Goal: Information Seeking & Learning: Learn about a topic

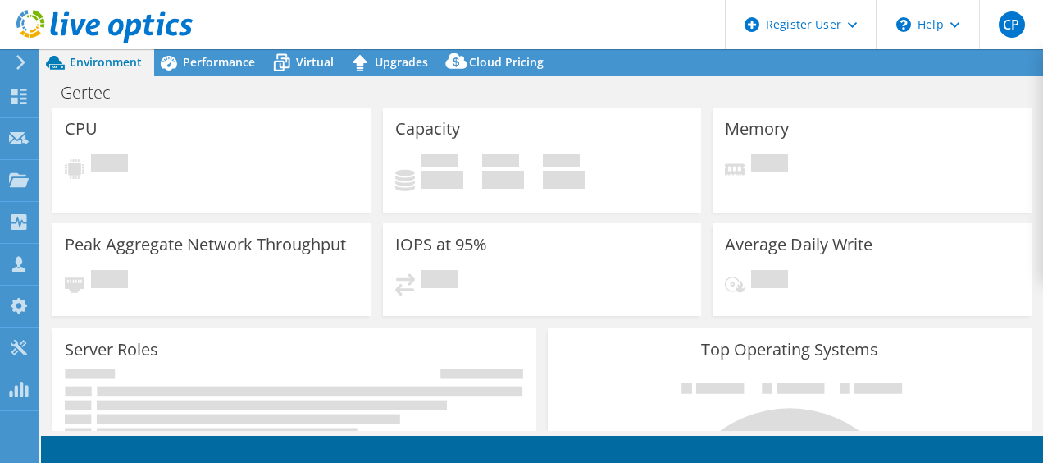
select select "USD"
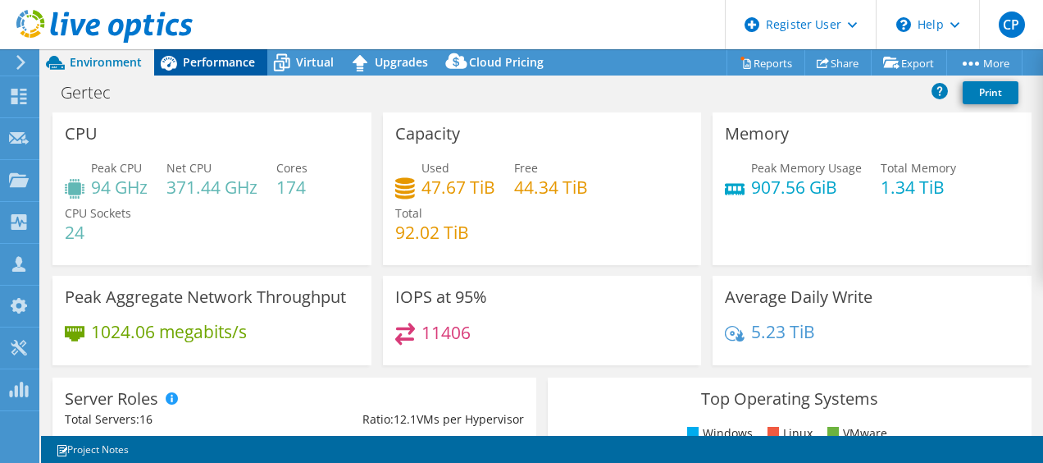
click at [206, 57] on span "Performance" at bounding box center [219, 62] width 72 height 16
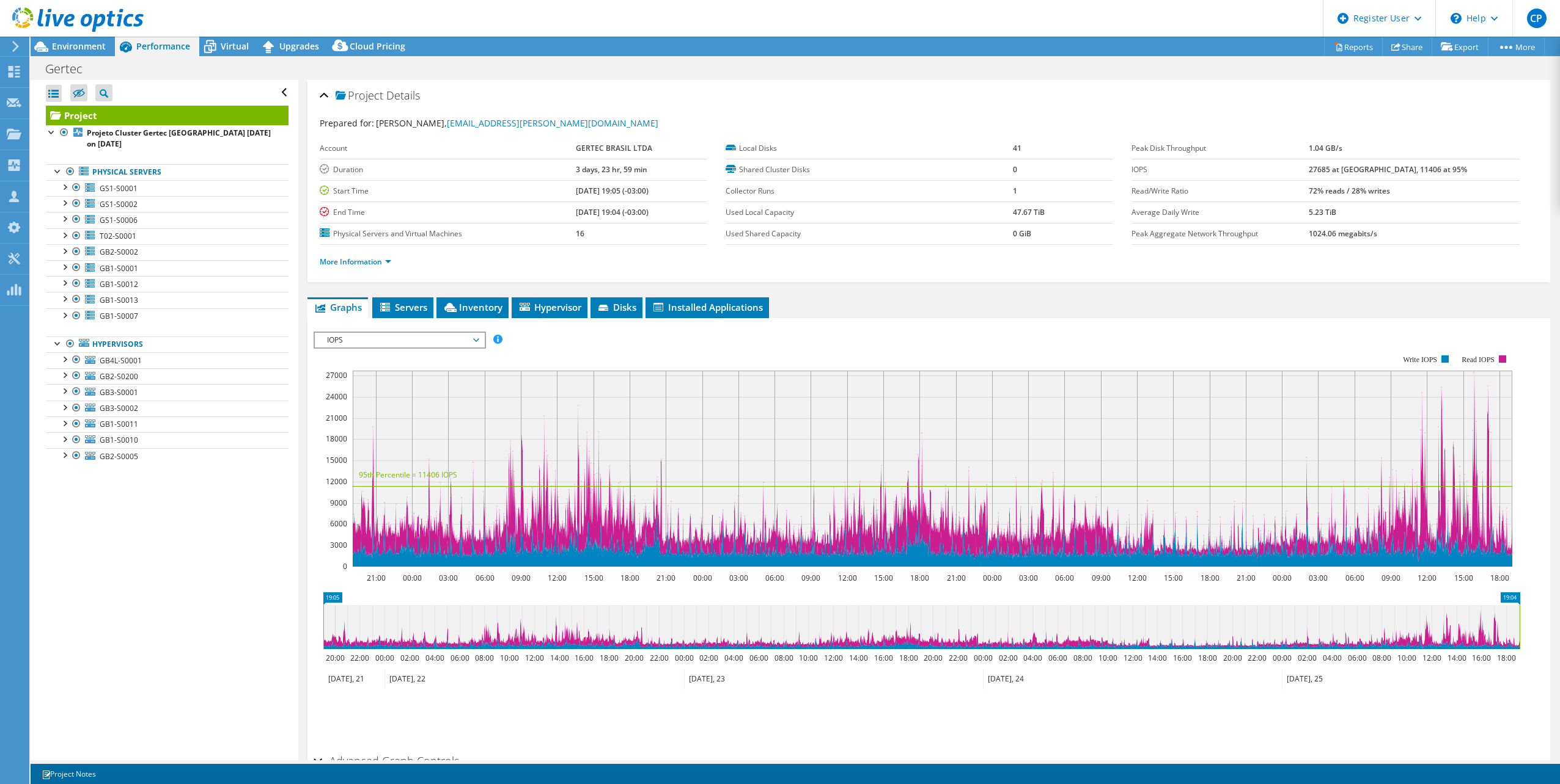
click at [461, 344] on span "IOPS" at bounding box center [399, 340] width 157 height 15
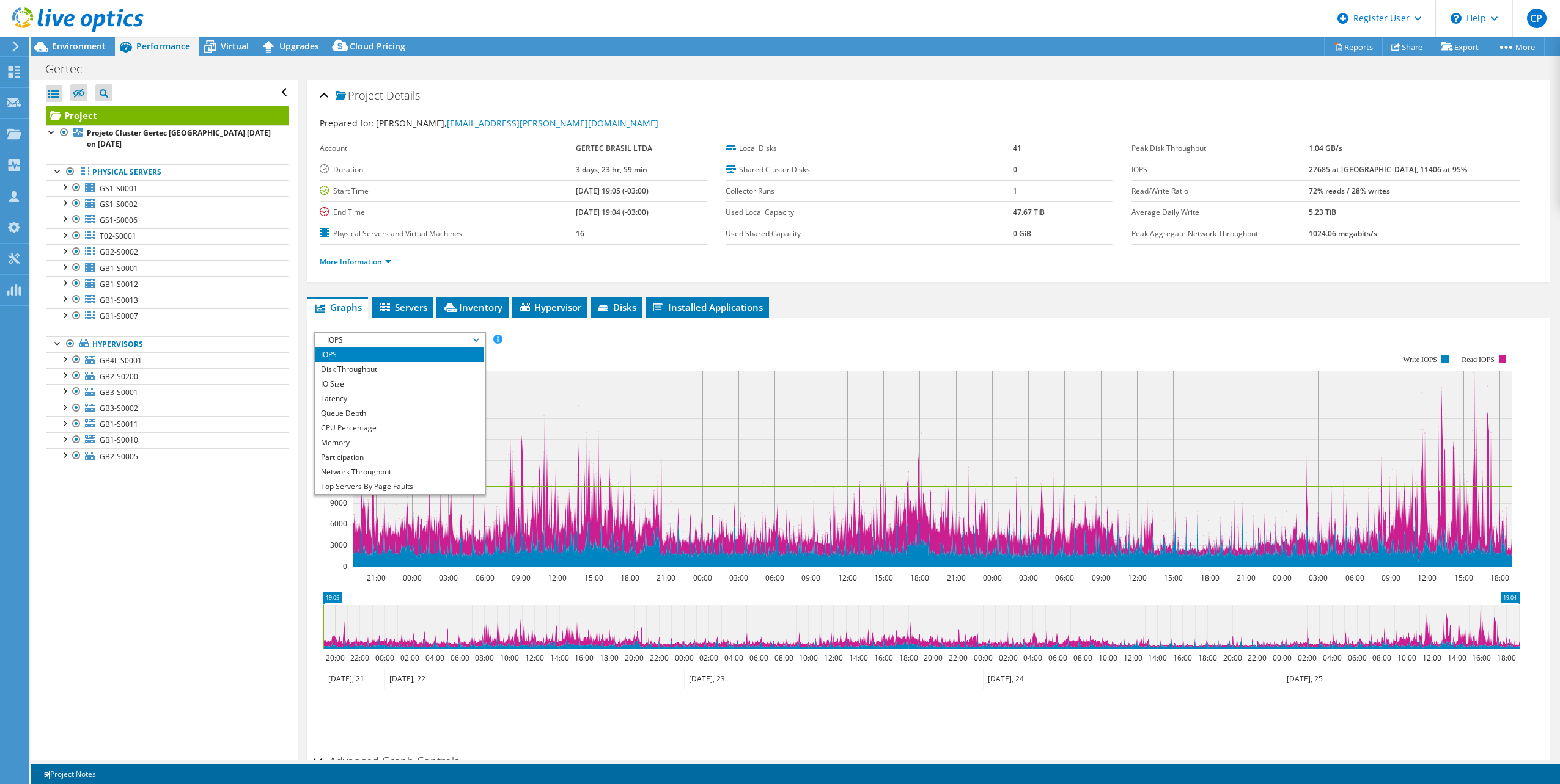
click at [777, 291] on div "Project Details Prepared for: paulo ferreira, paulo.ferreira@gertec.com.br Acco…" at bounding box center [928, 456] width 1261 height 753
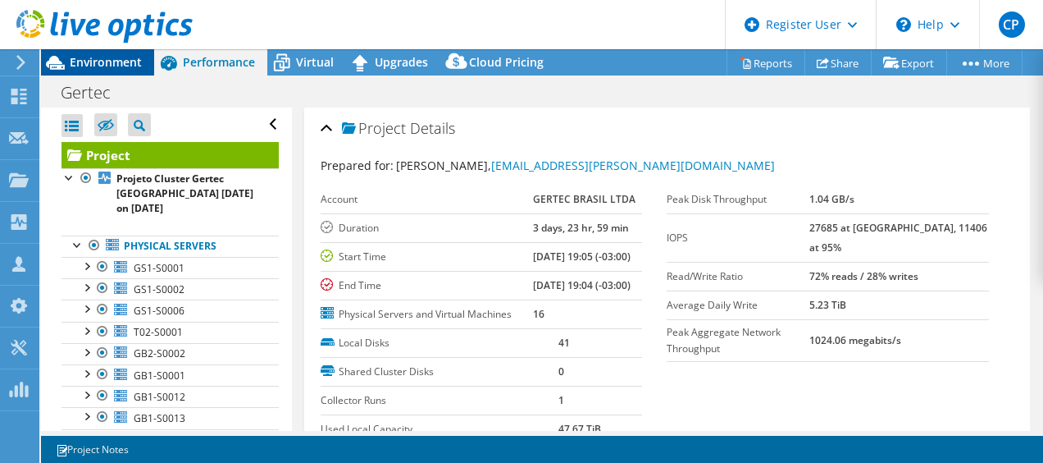
click at [113, 55] on span "Environment" at bounding box center [106, 62] width 72 height 16
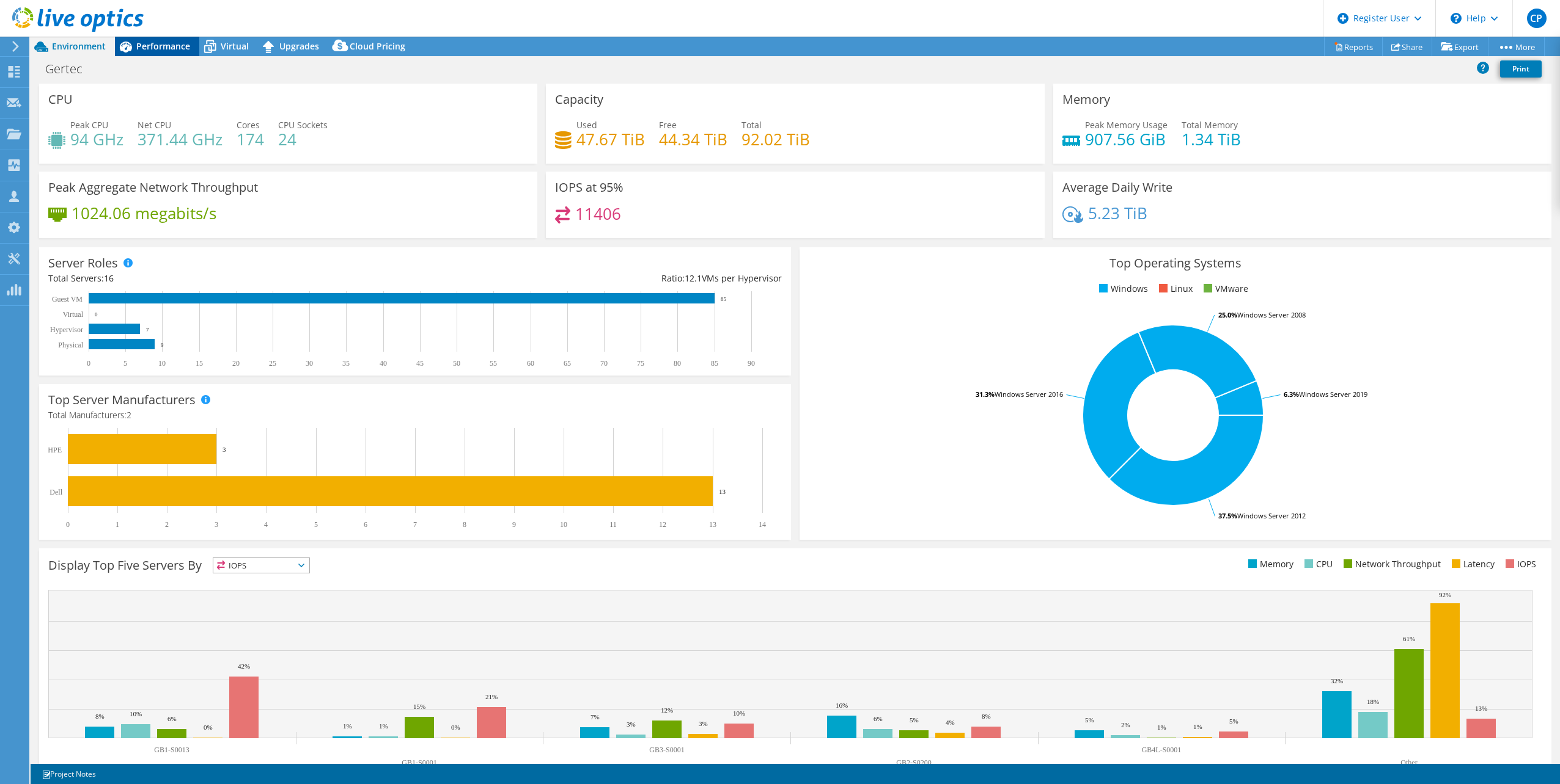
click at [165, 43] on span "Performance" at bounding box center [163, 46] width 54 height 12
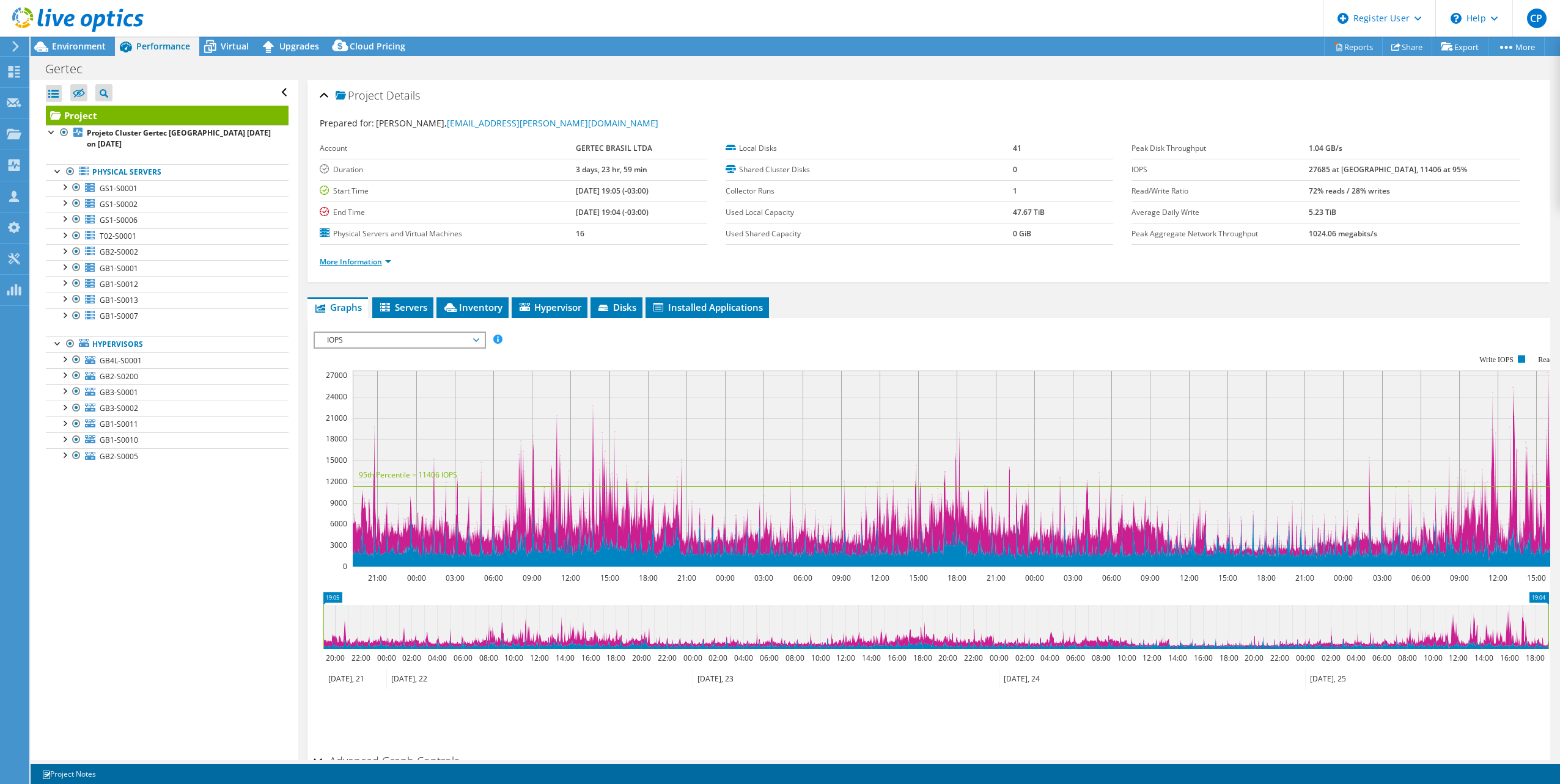
click at [379, 257] on link "More Information" at bounding box center [355, 262] width 72 height 10
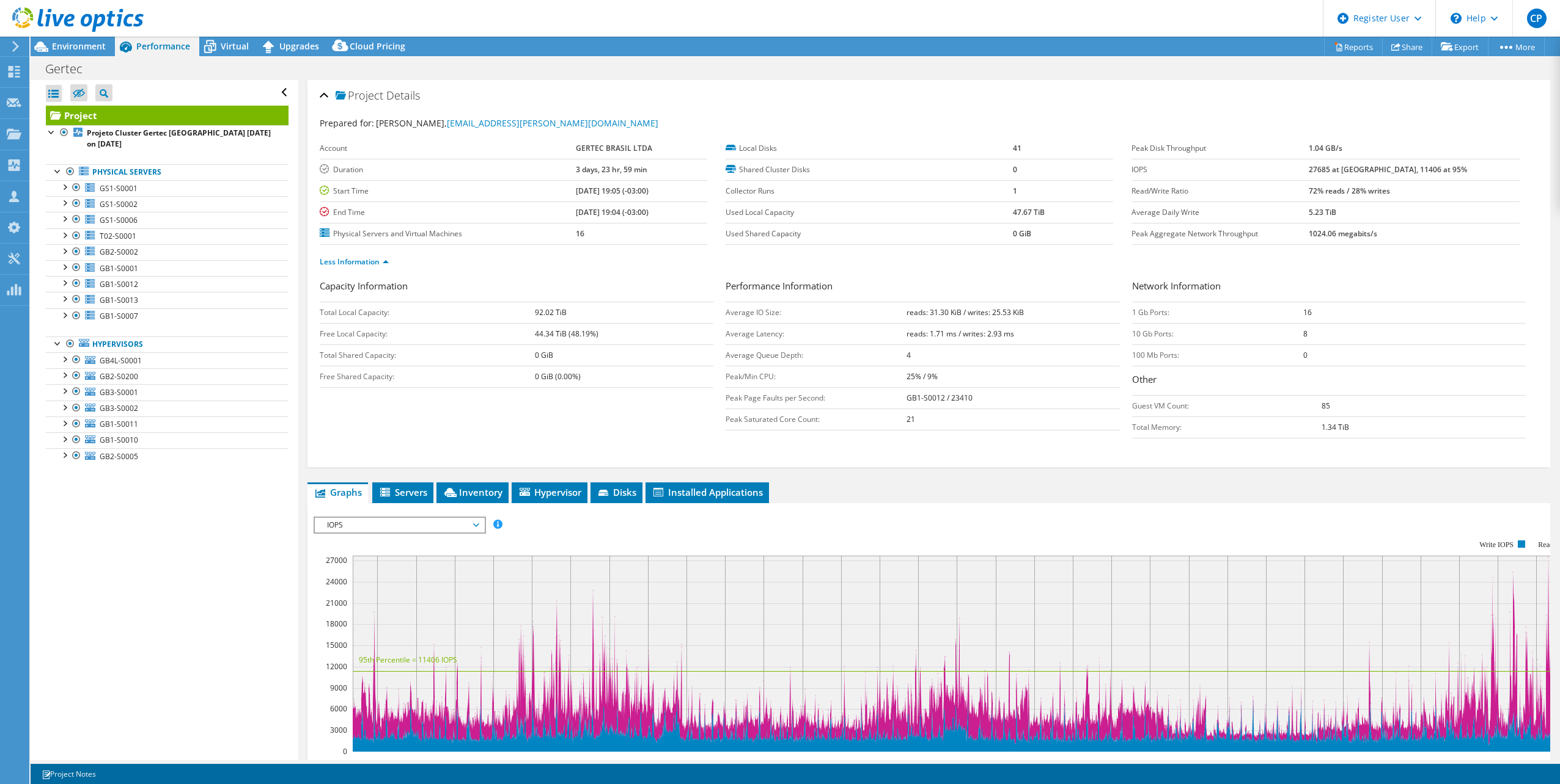
drag, startPoint x: 1012, startPoint y: 334, endPoint x: 900, endPoint y: 314, distance: 113.8
click at [777, 314] on tbody "Average IO Size: reads: 31.30 KiB / writes: 25.53 KiB Average Latency: reads: 1…" at bounding box center [922, 366] width 393 height 128
drag, startPoint x: 900, startPoint y: 314, endPoint x: 900, endPoint y: 321, distance: 7.0
click at [777, 321] on td "Average IO Size:" at bounding box center [816, 312] width 181 height 22
drag, startPoint x: 1347, startPoint y: 188, endPoint x: 1497, endPoint y: 201, distance: 150.6
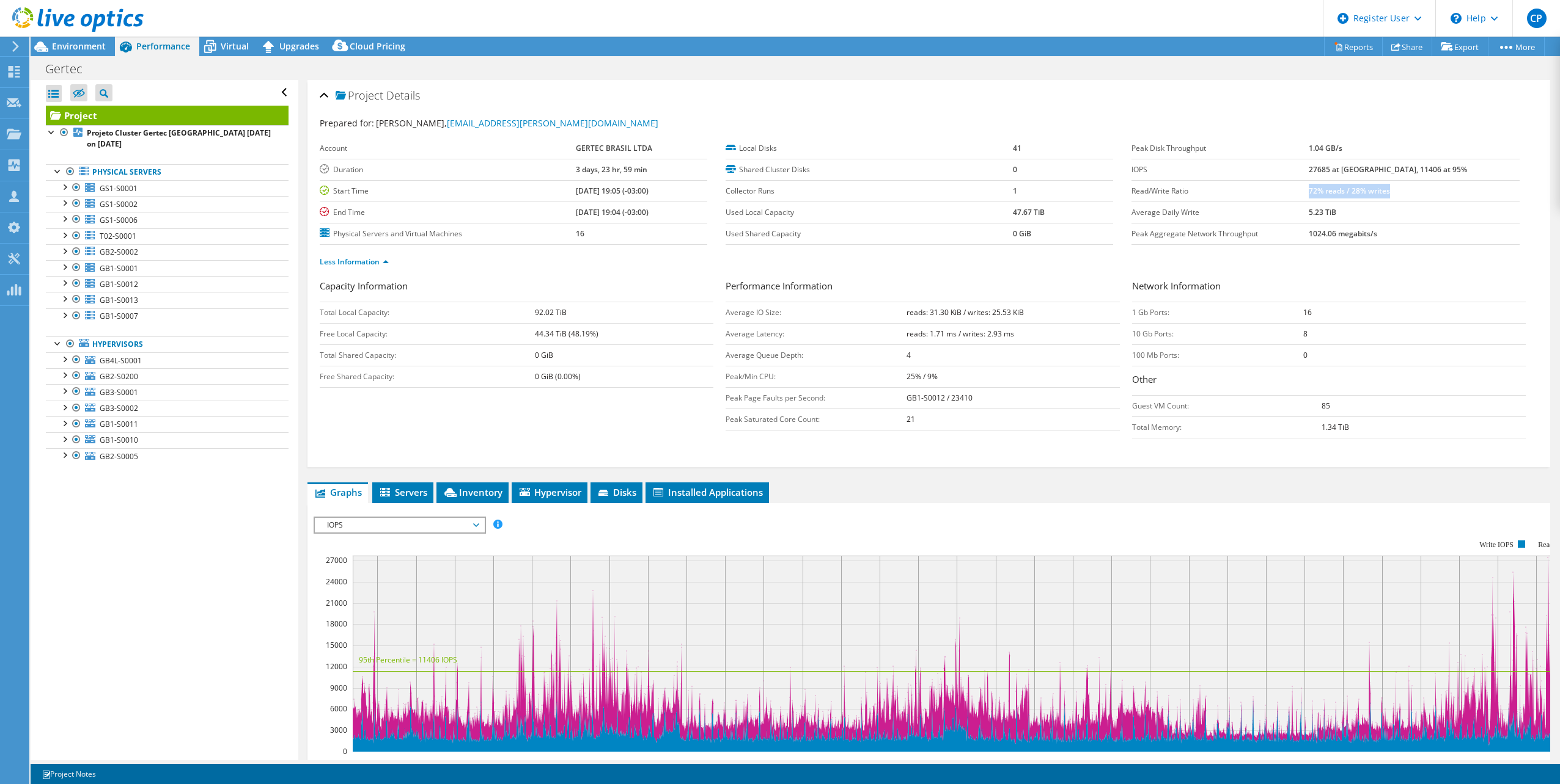
click at [777, 201] on td "72% reads / 28% writes" at bounding box center [1413, 191] width 211 height 22
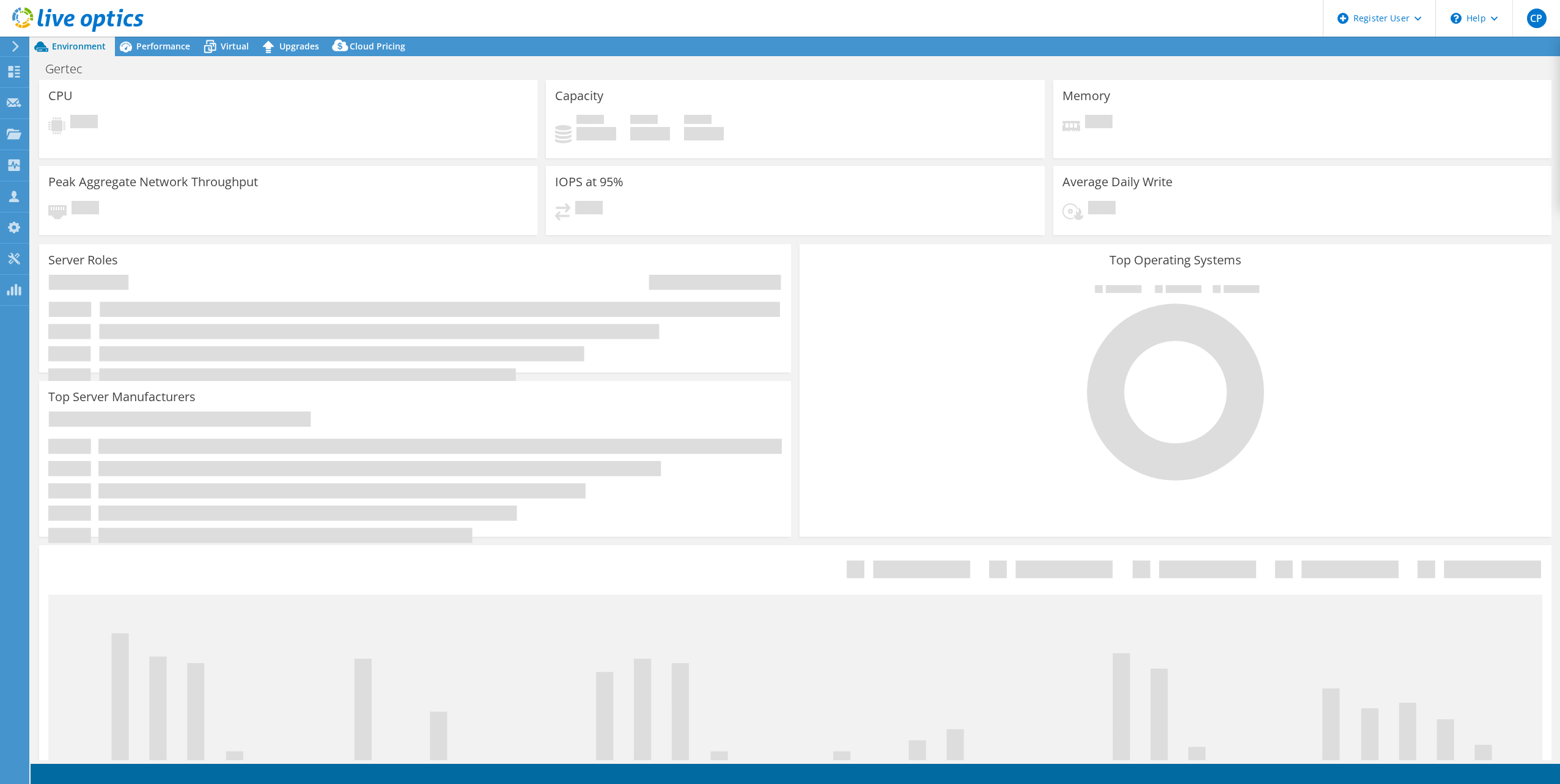
select select "USD"
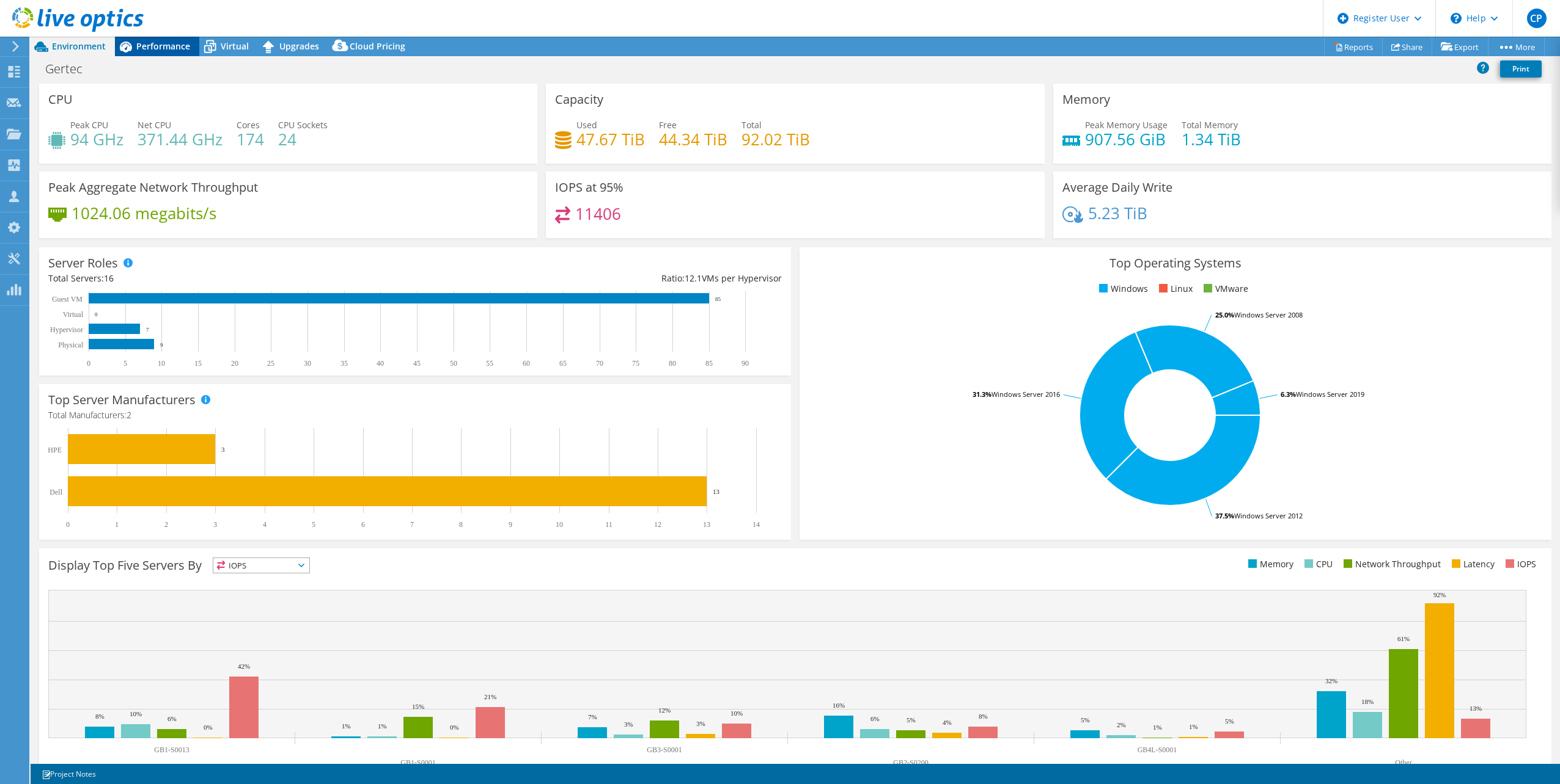
click at [155, 40] on span "Performance" at bounding box center [163, 46] width 54 height 12
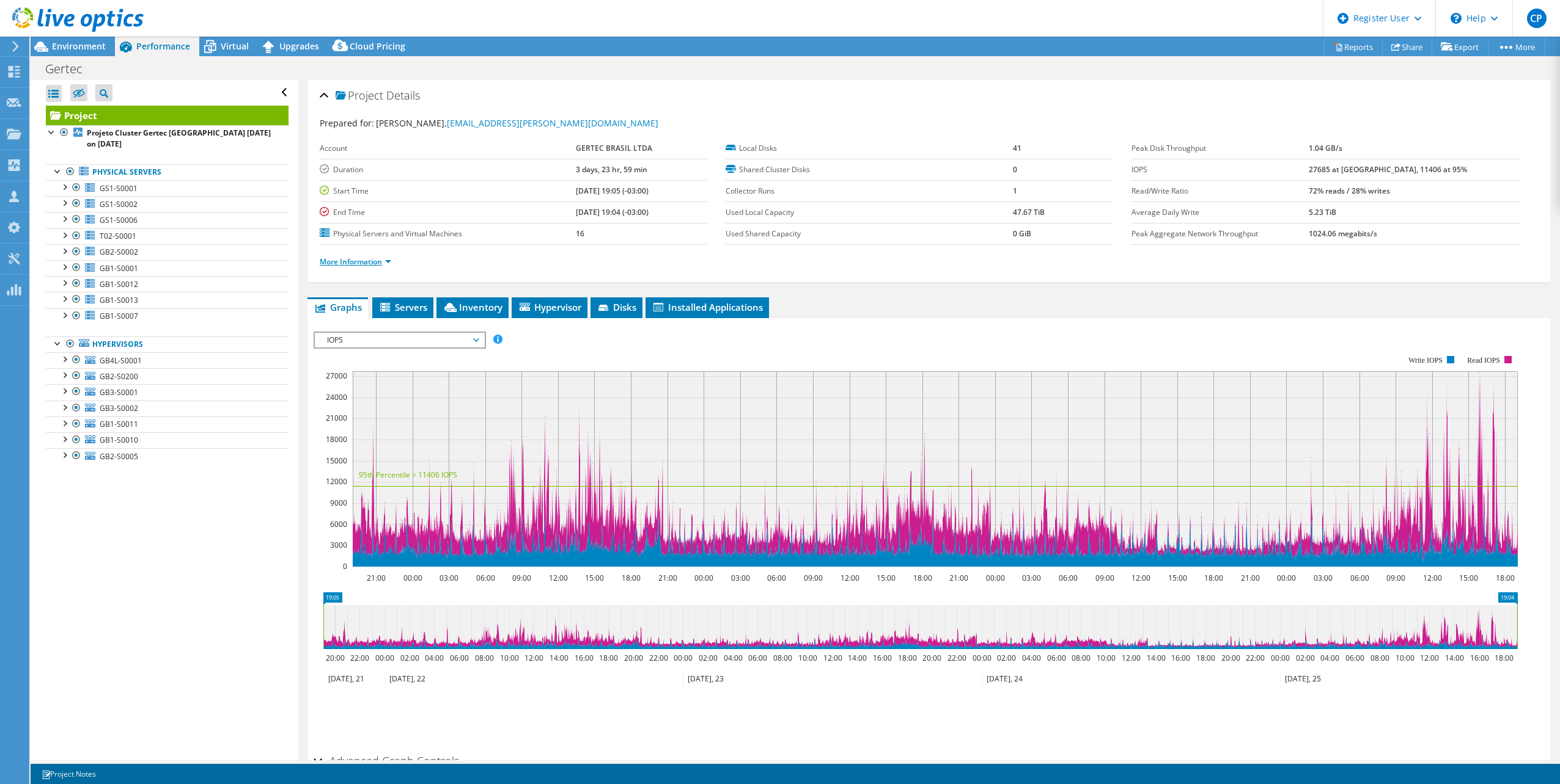
click at [376, 266] on link "More Information" at bounding box center [355, 262] width 72 height 10
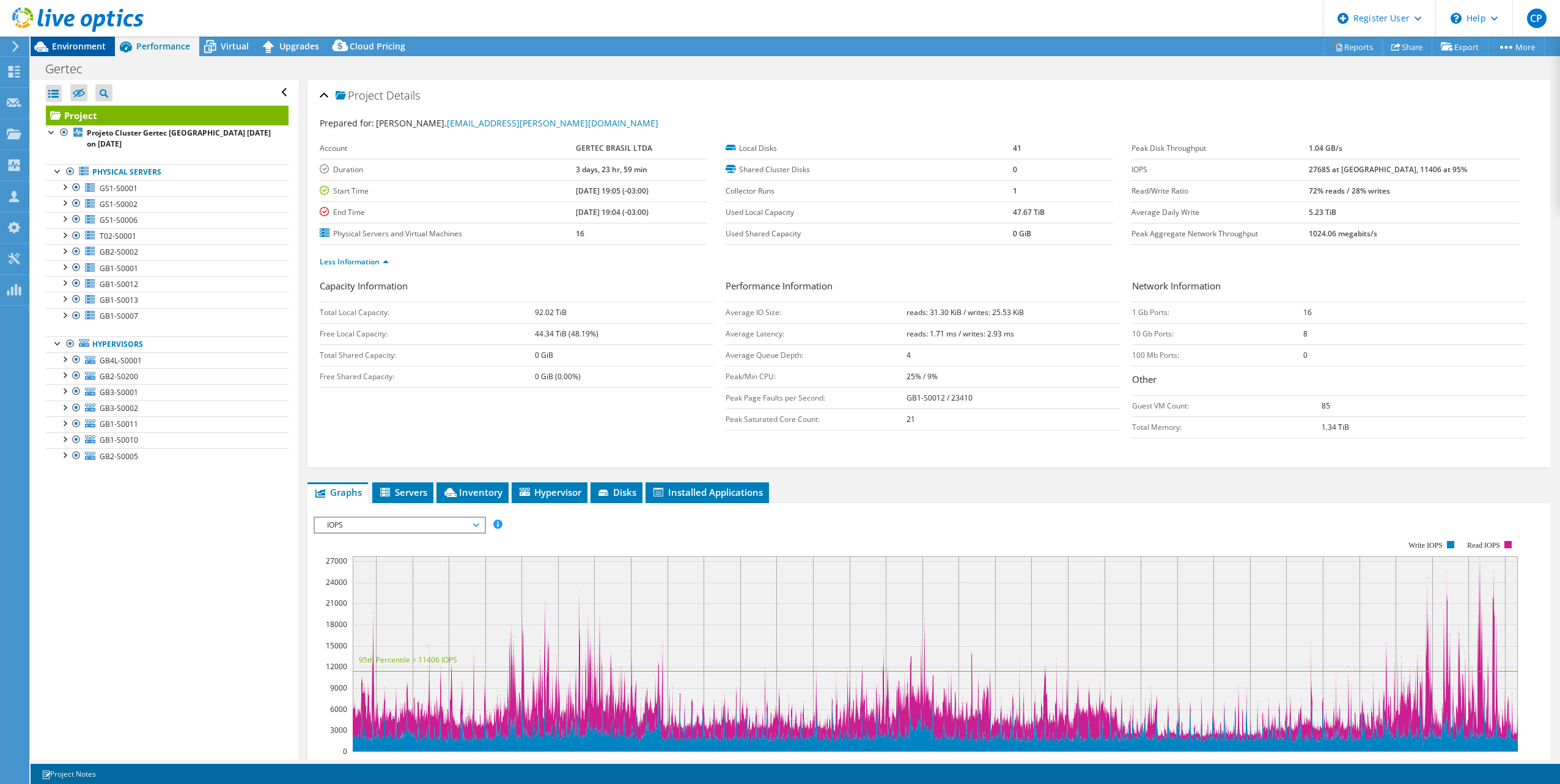
click at [69, 49] on span "Environment" at bounding box center [79, 46] width 54 height 12
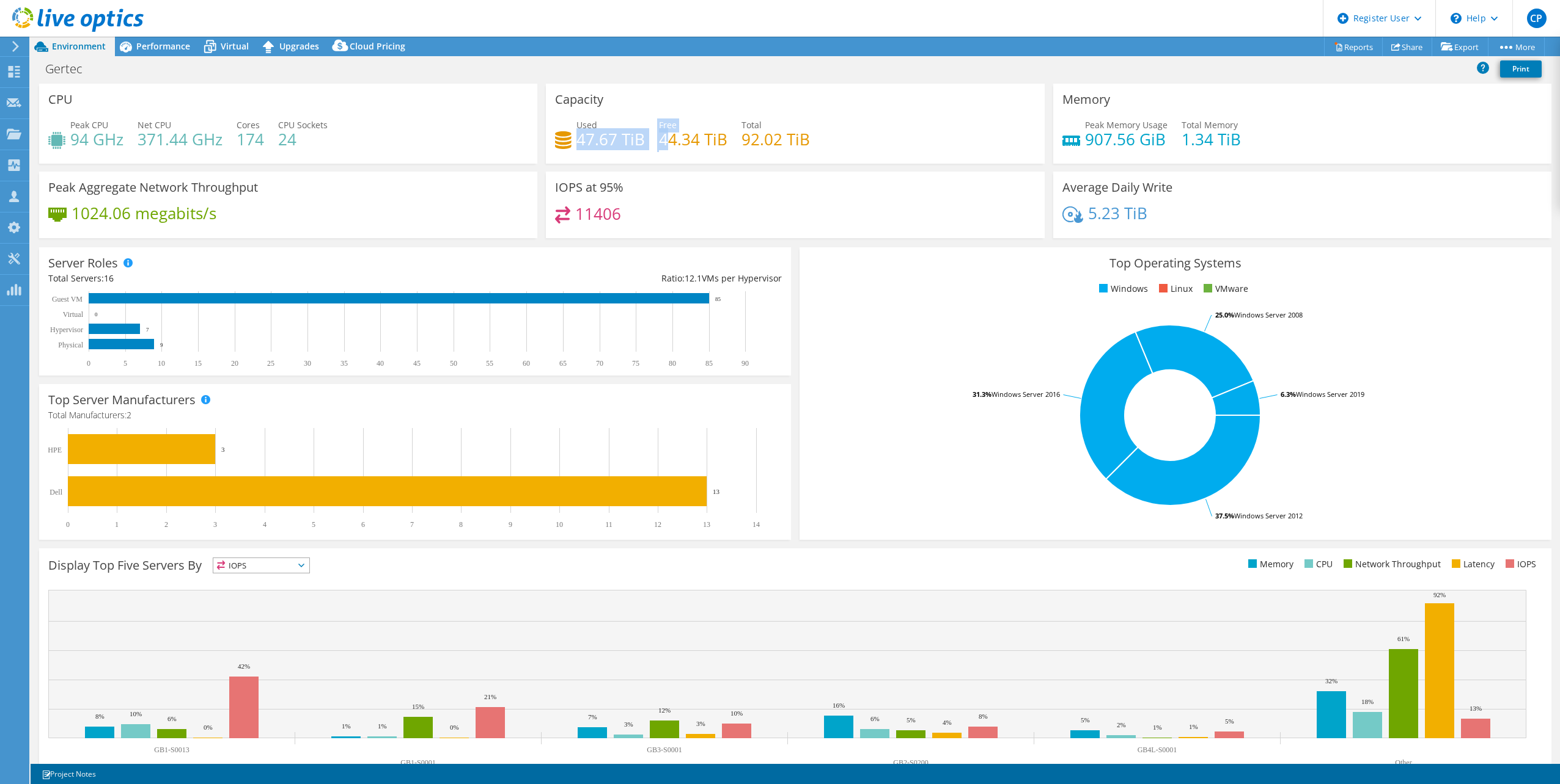
drag, startPoint x: 637, startPoint y: 131, endPoint x: 663, endPoint y: 143, distance: 28.6
click at [663, 143] on div "Used 47.67 TiB Free 44.34 TiB Total 92.02 TiB" at bounding box center [795, 138] width 480 height 39
drag, startPoint x: 663, startPoint y: 143, endPoint x: 640, endPoint y: 144, distance: 23.0
click at [640, 144] on h4 "47.67 TiB" at bounding box center [611, 139] width 69 height 13
drag, startPoint x: 641, startPoint y: 143, endPoint x: 577, endPoint y: 138, distance: 64.2
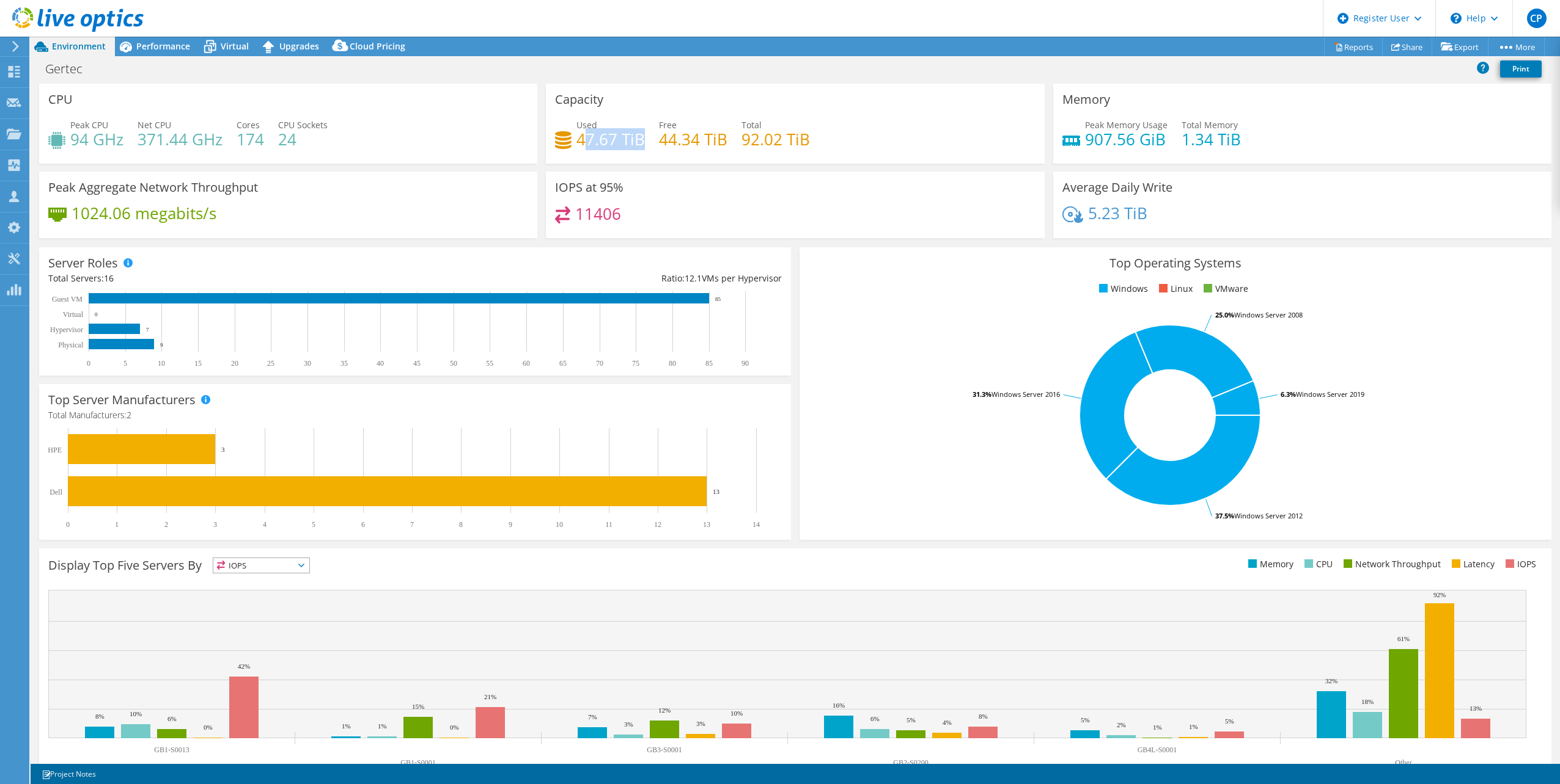
click at [578, 138] on h4 "47.67 TiB" at bounding box center [611, 139] width 69 height 13
drag, startPoint x: 577, startPoint y: 138, endPoint x: 585, endPoint y: 162, distance: 25.3
click at [585, 162] on div "Capacity Used 47.67 TiB Free 44.34 TiB Total 92.02 TiB" at bounding box center [795, 123] width 498 height 80
click at [168, 49] on span "Performance" at bounding box center [163, 46] width 54 height 12
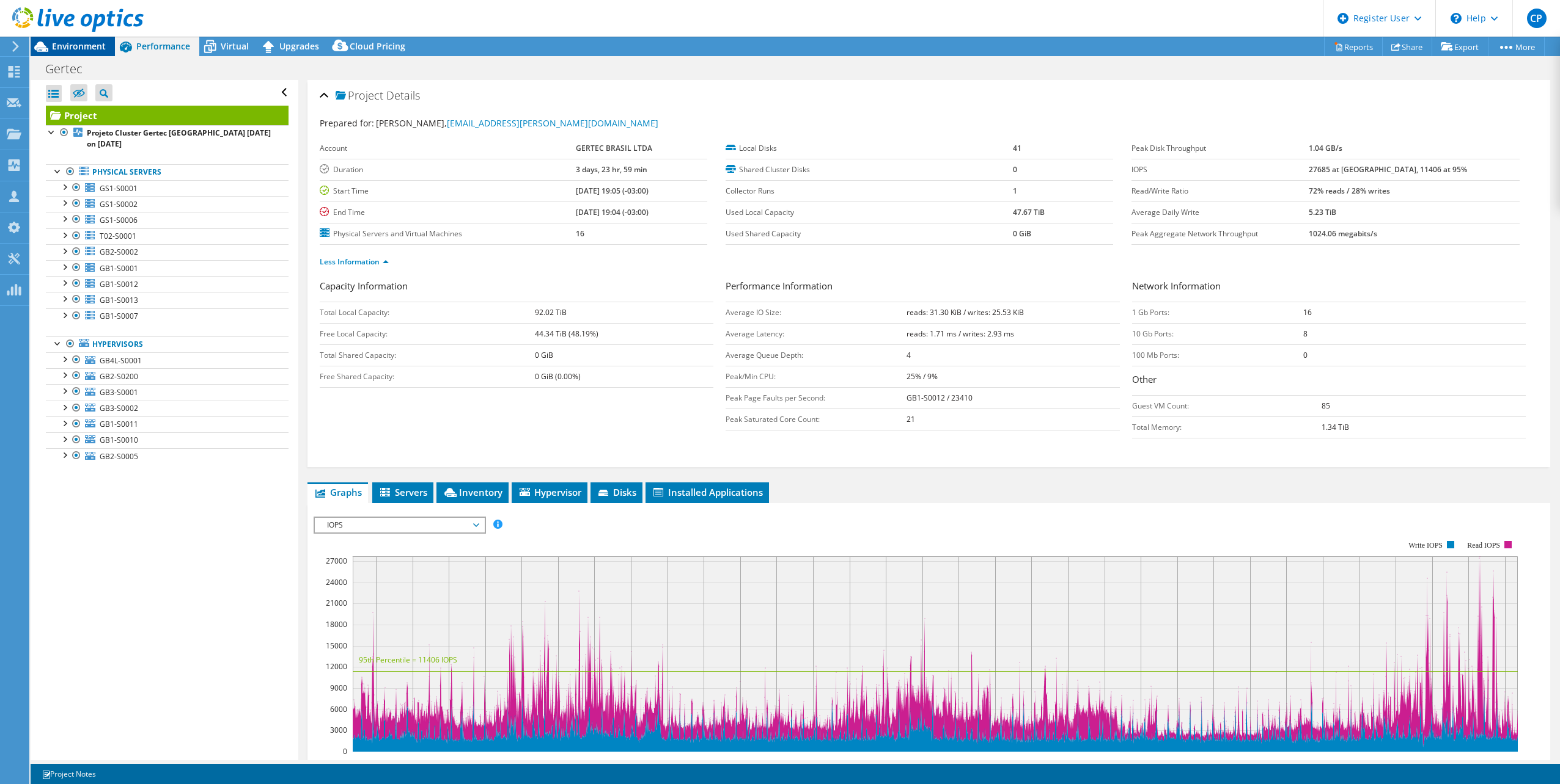
click at [106, 46] on div "Environment" at bounding box center [72, 46] width 84 height 19
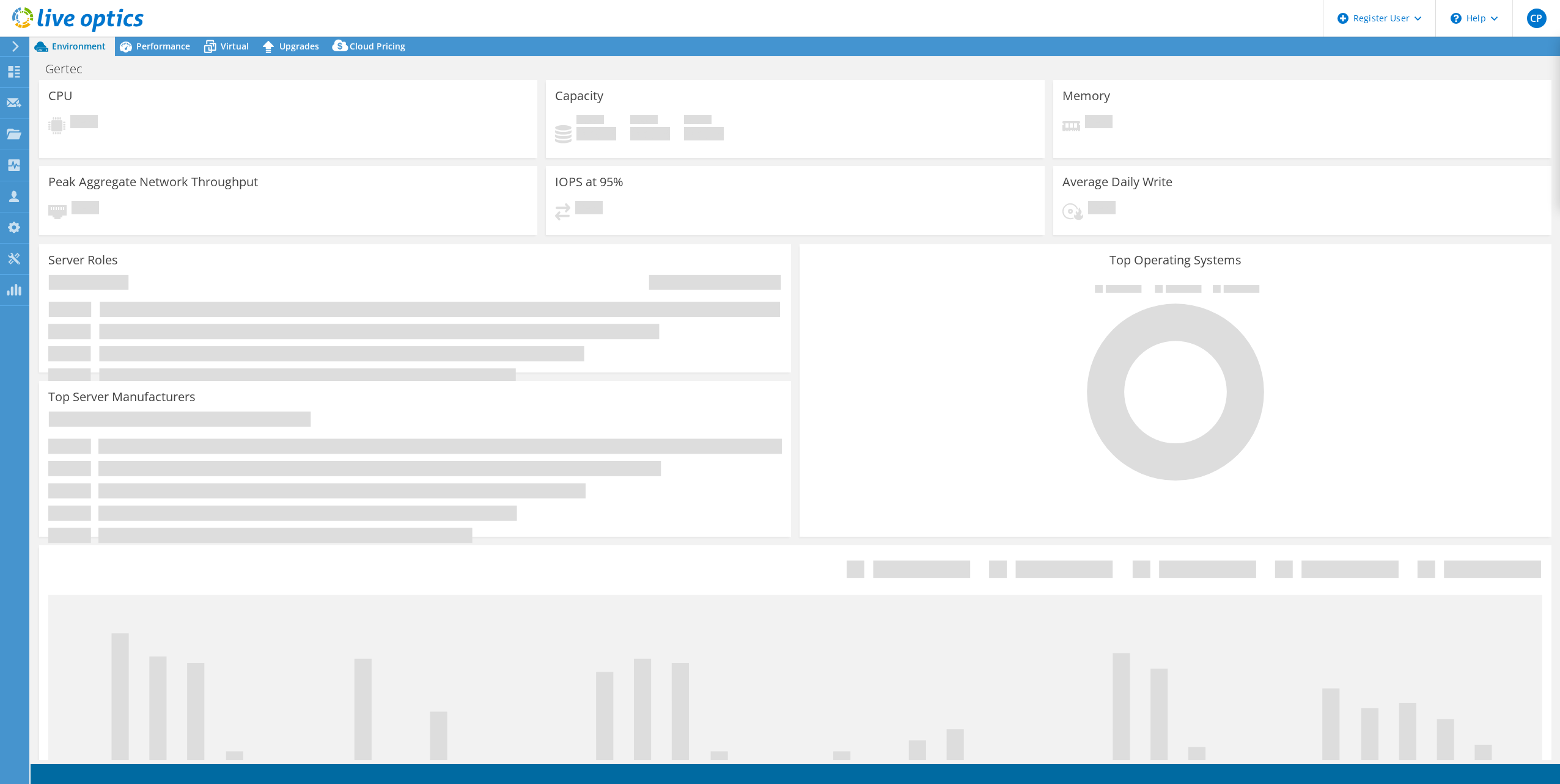
select select "USD"
